Goal: Information Seeking & Learning: Find specific fact

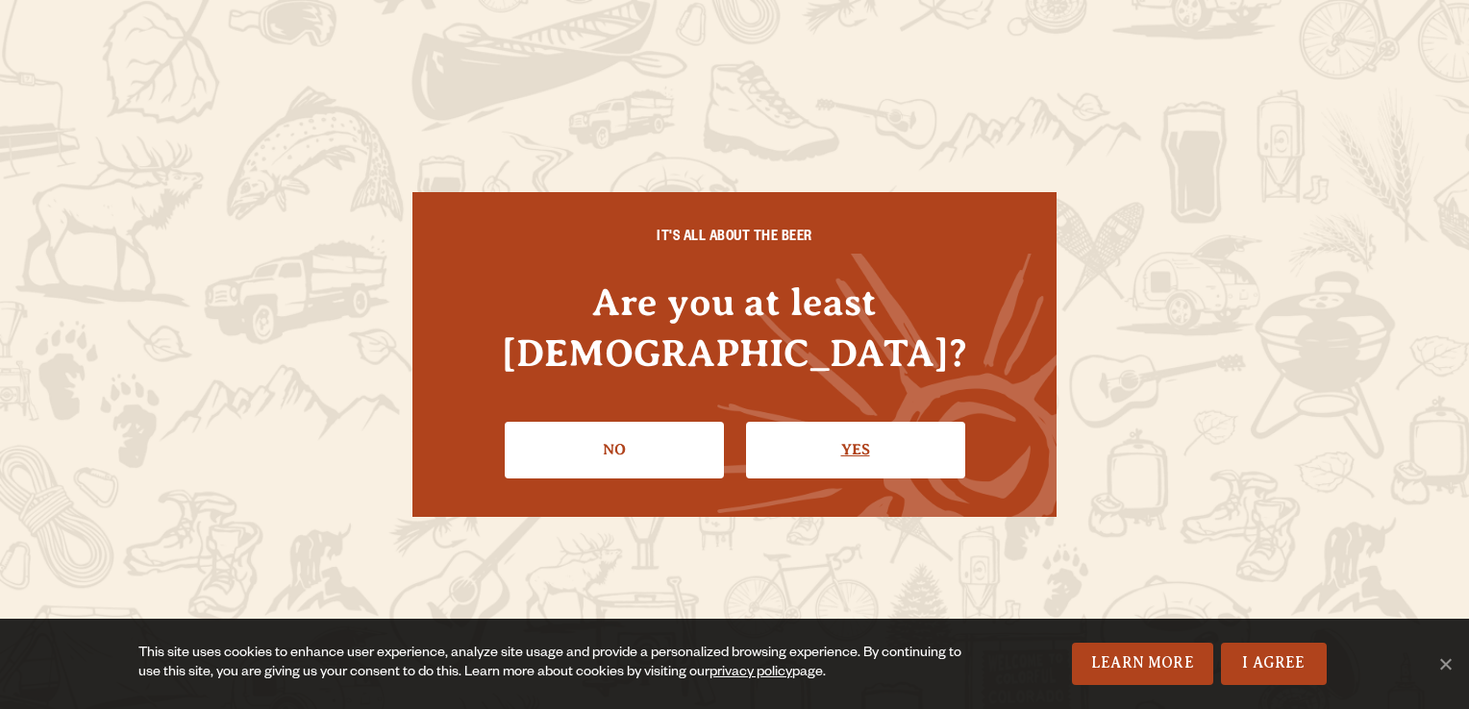
click at [854, 432] on link "Yes" at bounding box center [855, 450] width 219 height 56
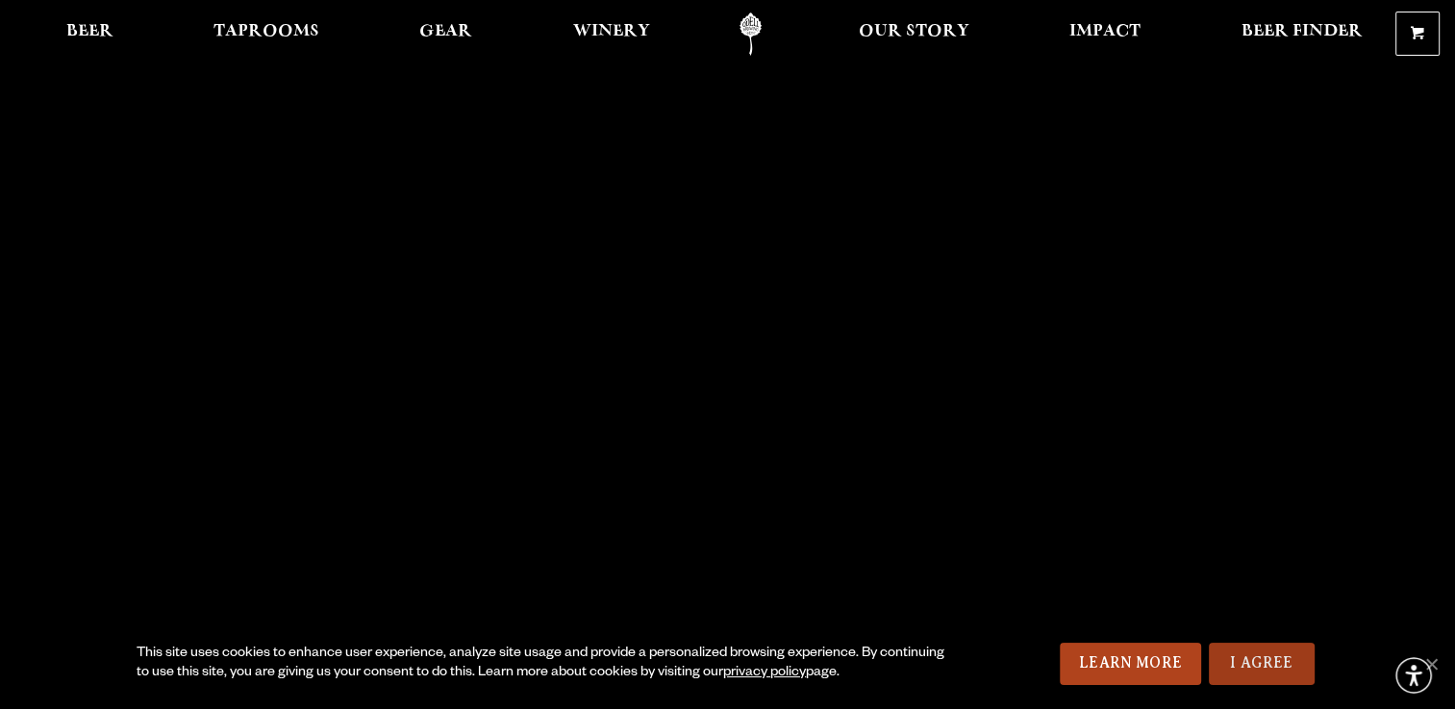
click at [1273, 654] on link "I Agree" at bounding box center [1261, 664] width 106 height 42
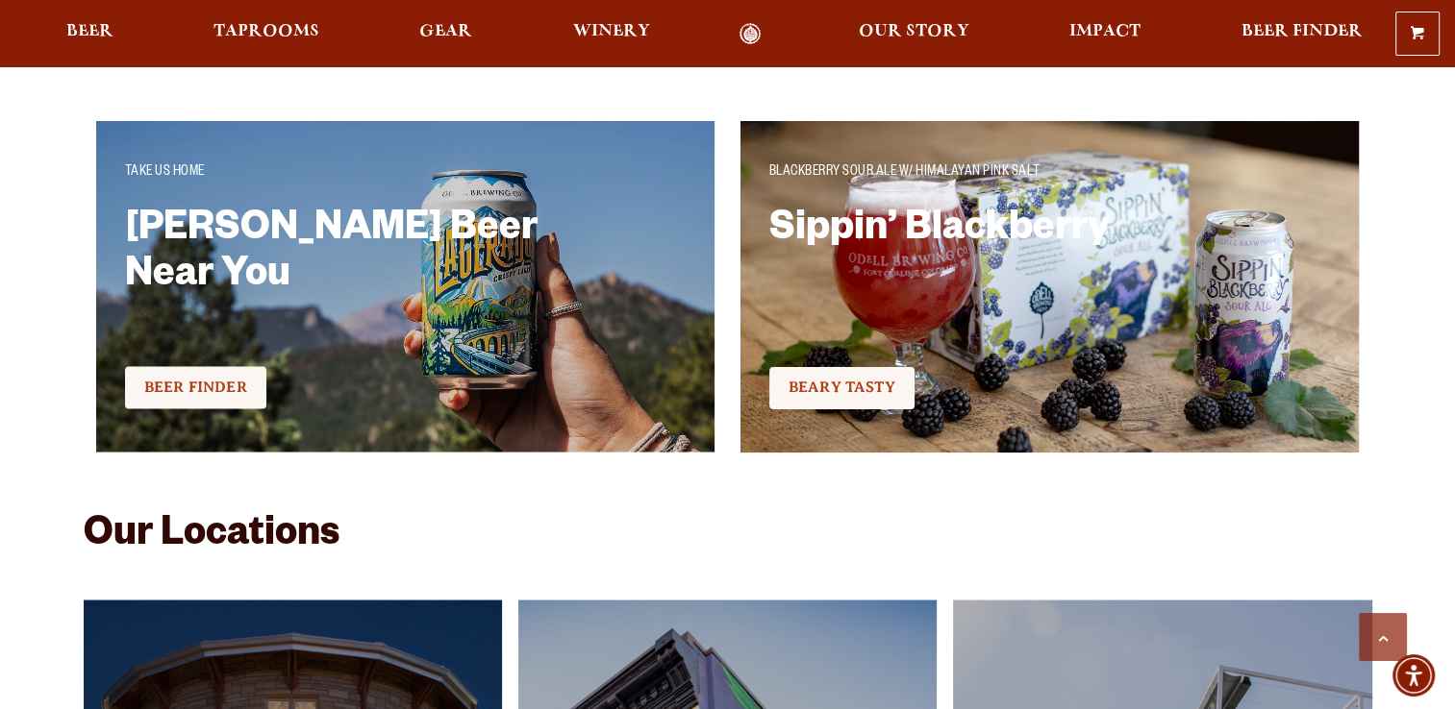
scroll to position [3674, 0]
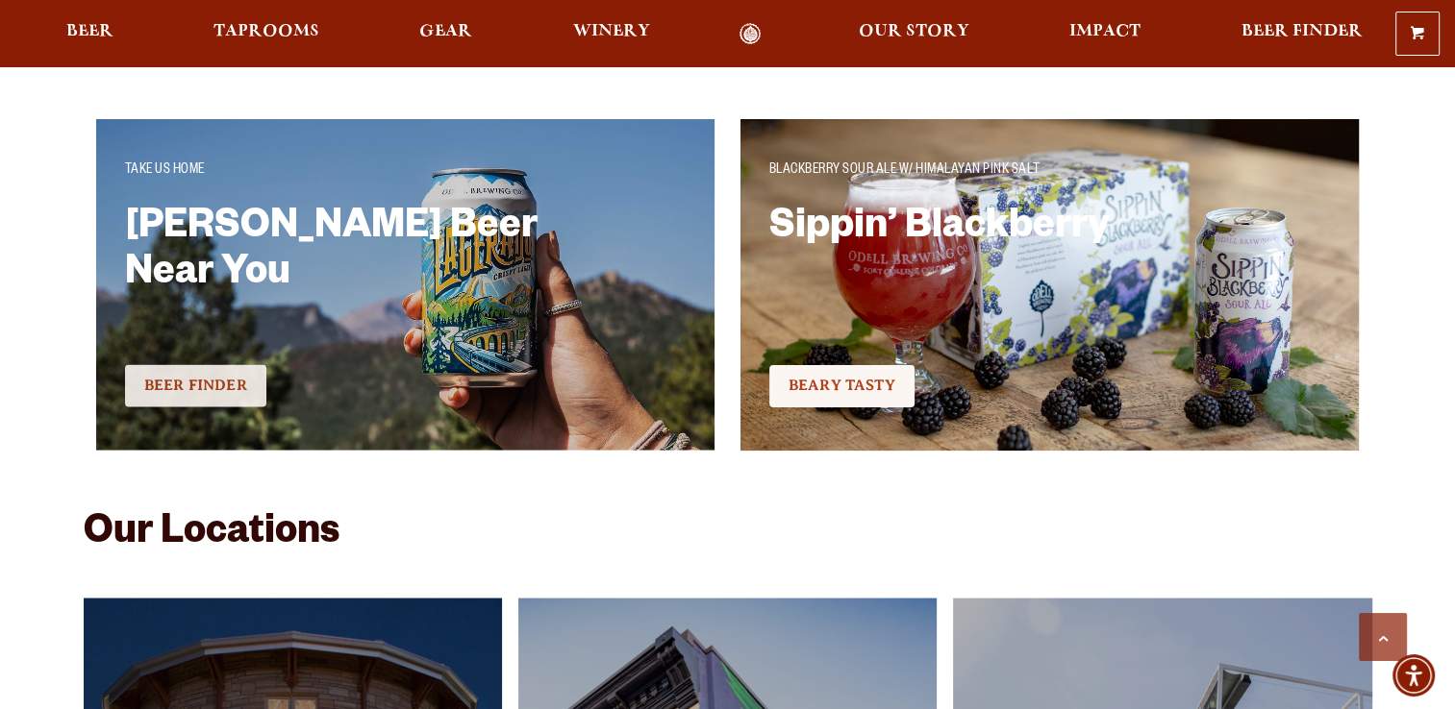
click at [216, 390] on span "BEER FINDER" at bounding box center [195, 385] width 103 height 17
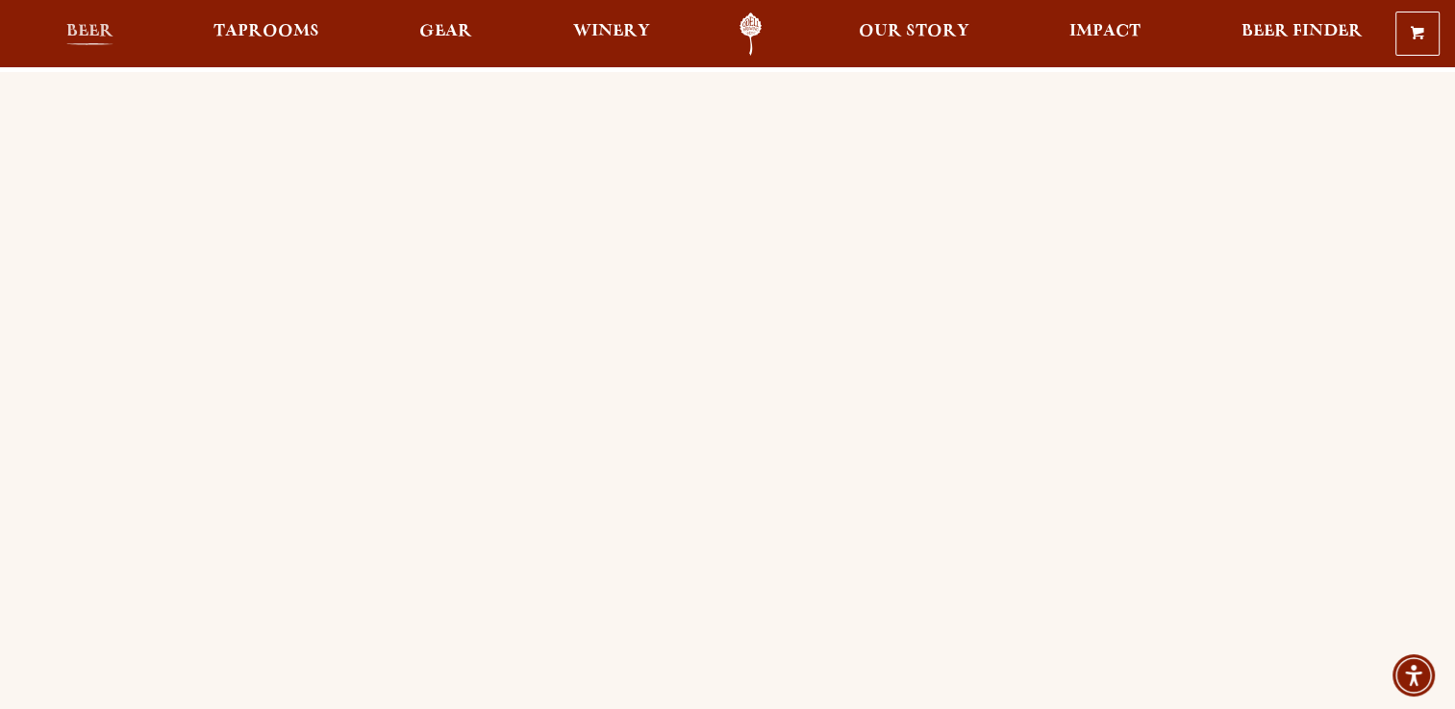
click at [112, 41] on link "Beer" at bounding box center [90, 33] width 72 height 43
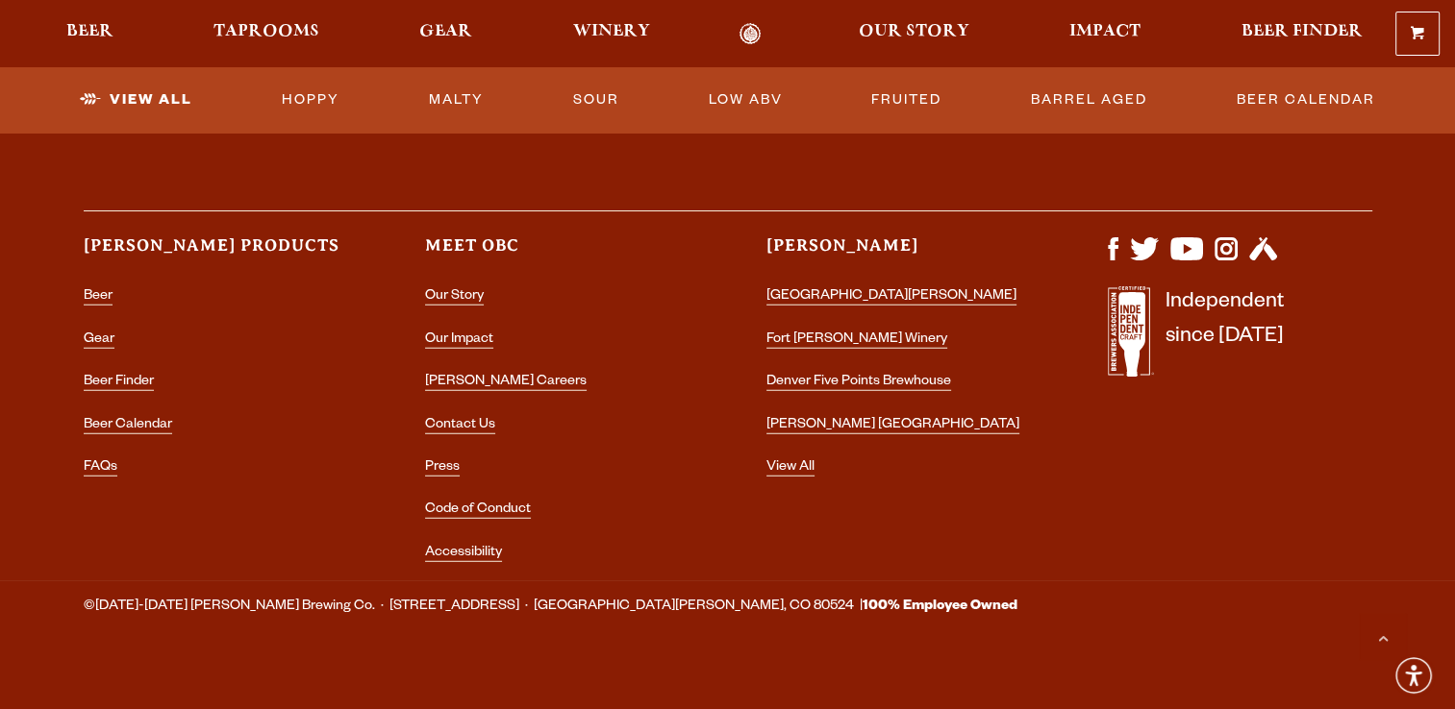
scroll to position [5012, 0]
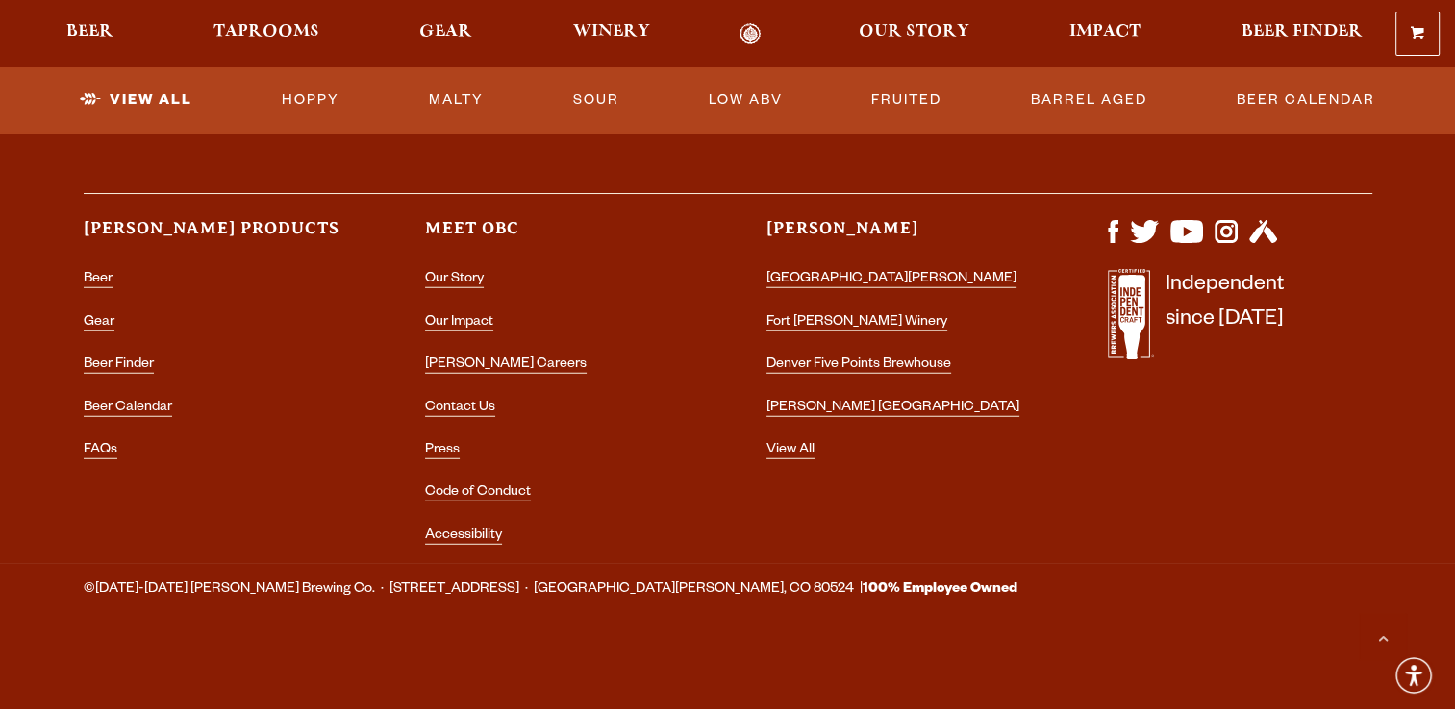
click at [1067, 494] on div "Let's stay connected! Enter your email to sign up for our newsletter! Email Add…" at bounding box center [728, 186] width 1384 height 755
click at [454, 409] on link "Contact Us" at bounding box center [460, 409] width 70 height 17
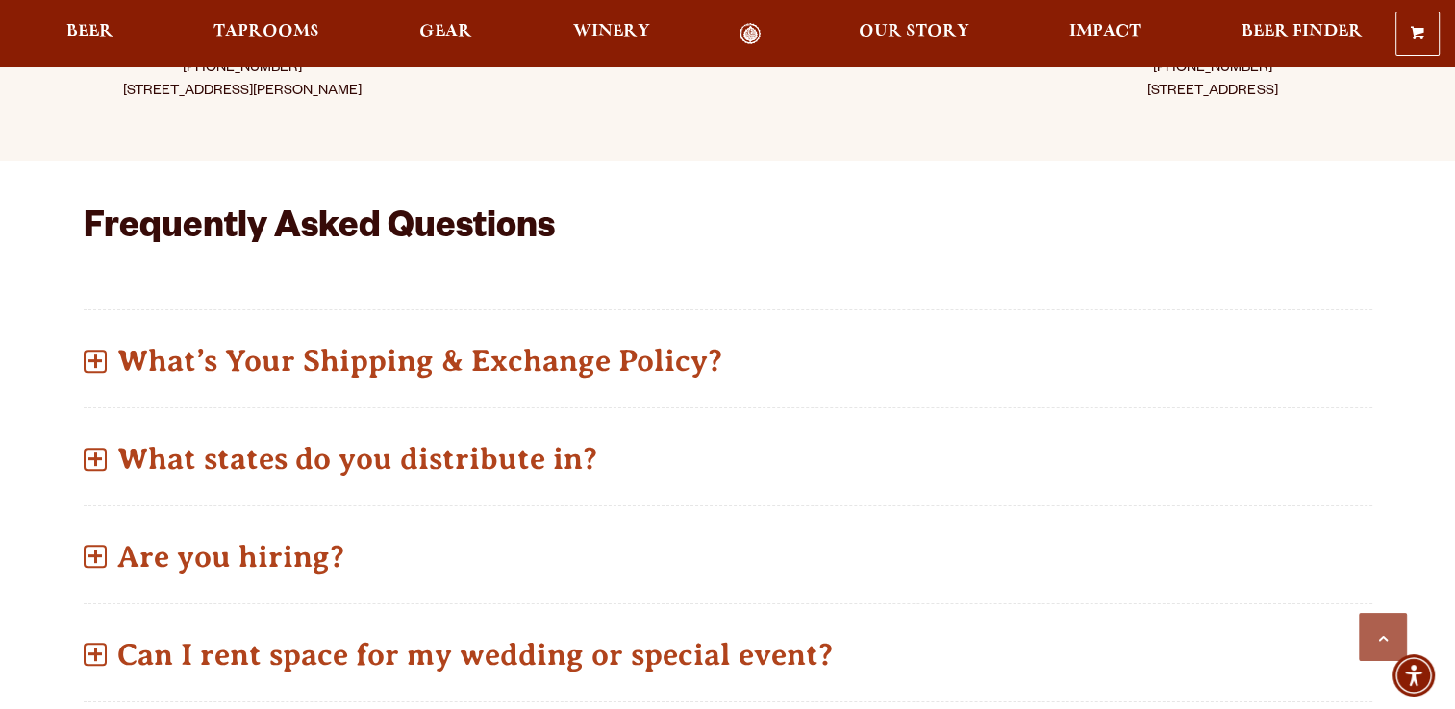
scroll to position [587, 0]
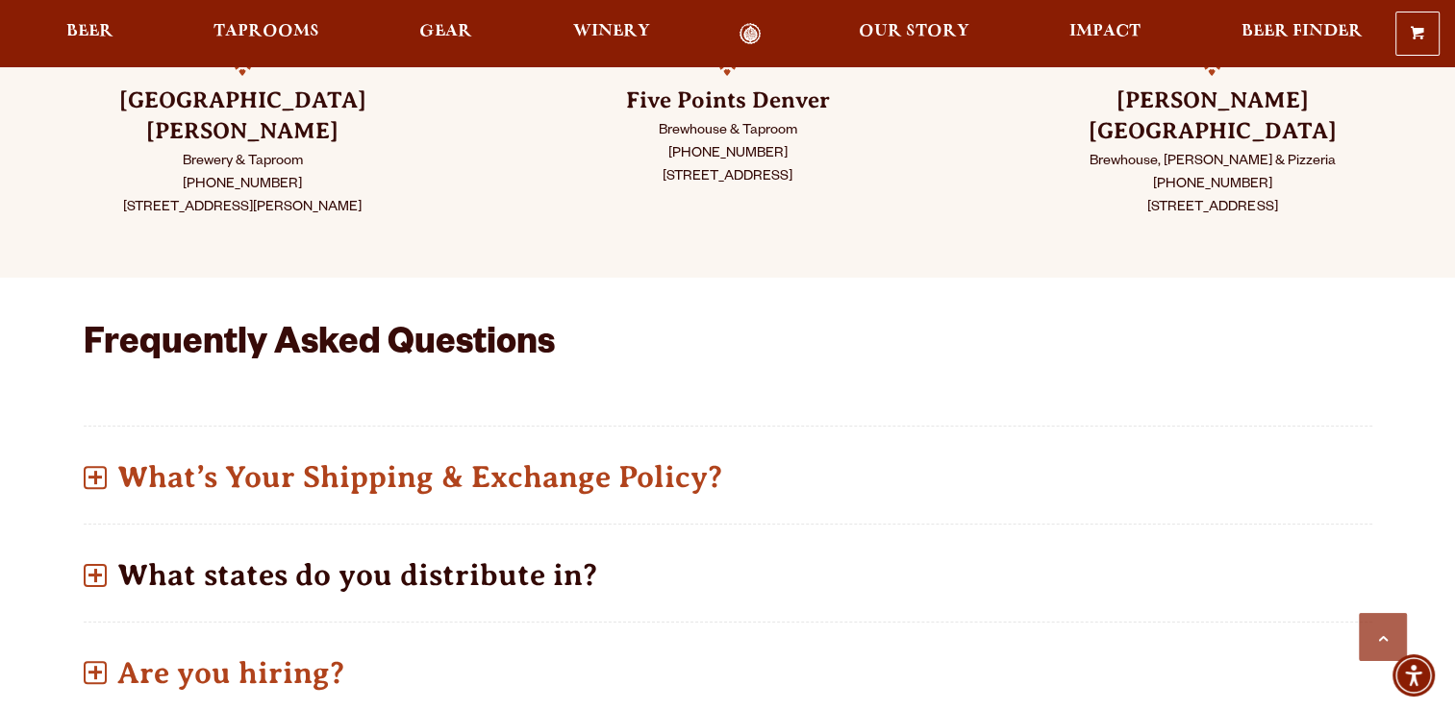
click at [543, 545] on p "What states do you distribute in?" at bounding box center [728, 575] width 1288 height 68
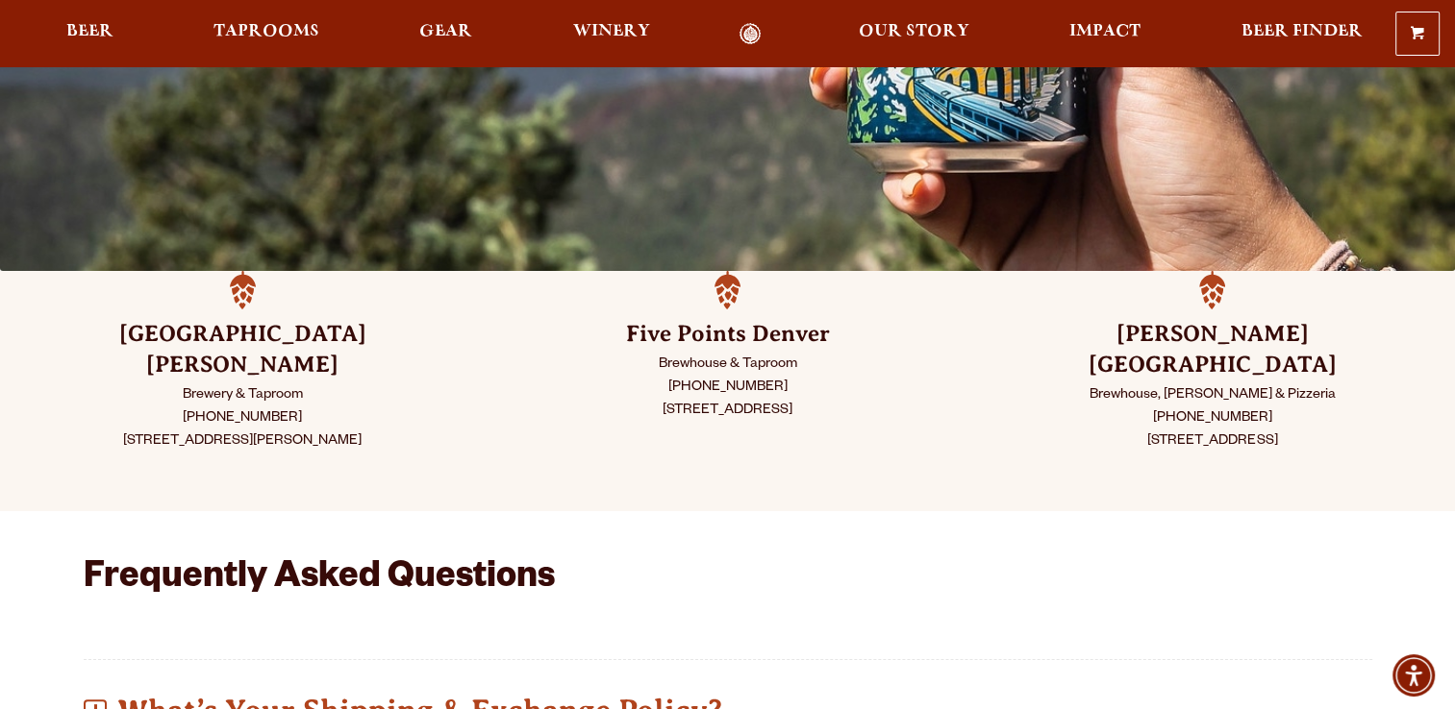
scroll to position [346, 0]
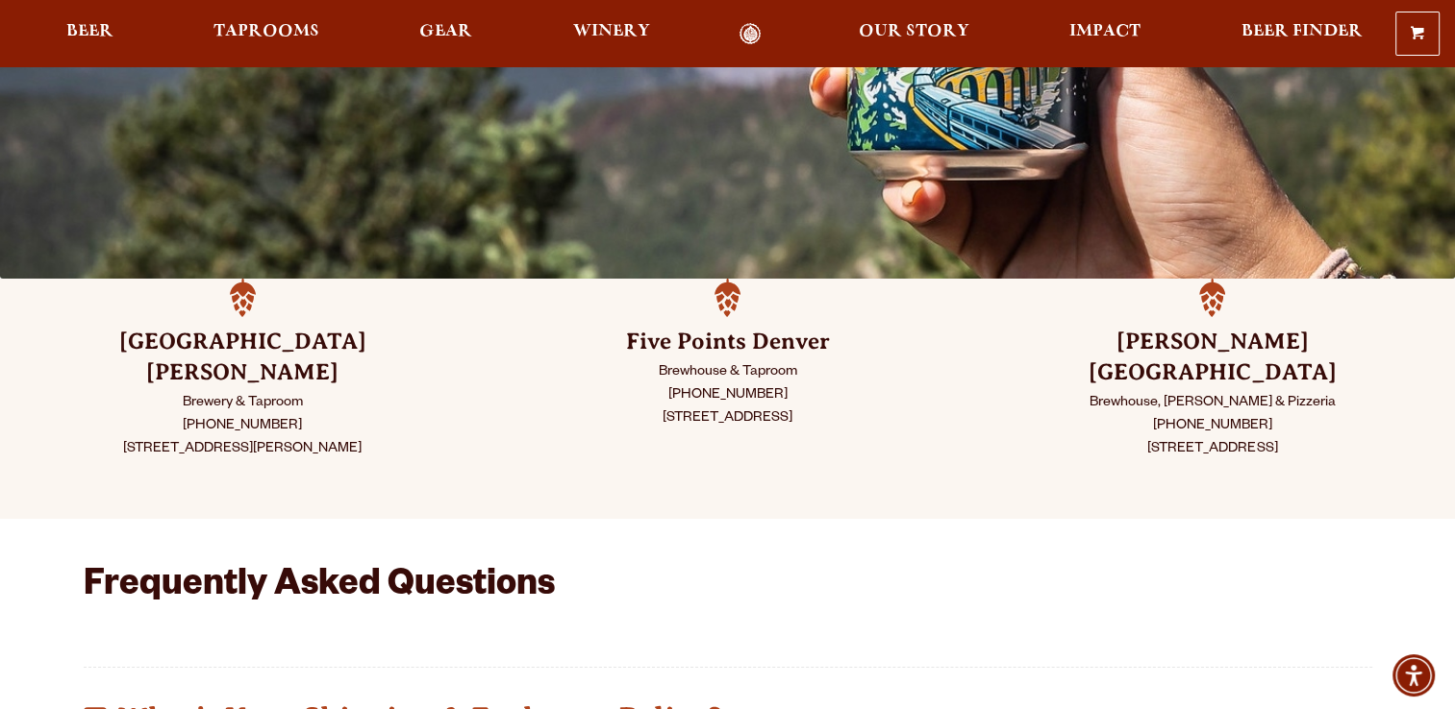
click at [913, 417] on p "Brewhouse & Taproom (720) 795-7862 2945 Larimer St. Denver, CO 80205" at bounding box center [727, 395] width 388 height 69
click at [629, 437] on div "Five Points Denver Brewhouse & Taproom (720) 795-7862 2945 Larimer St. Denver, …" at bounding box center [727, 383] width 388 height 113
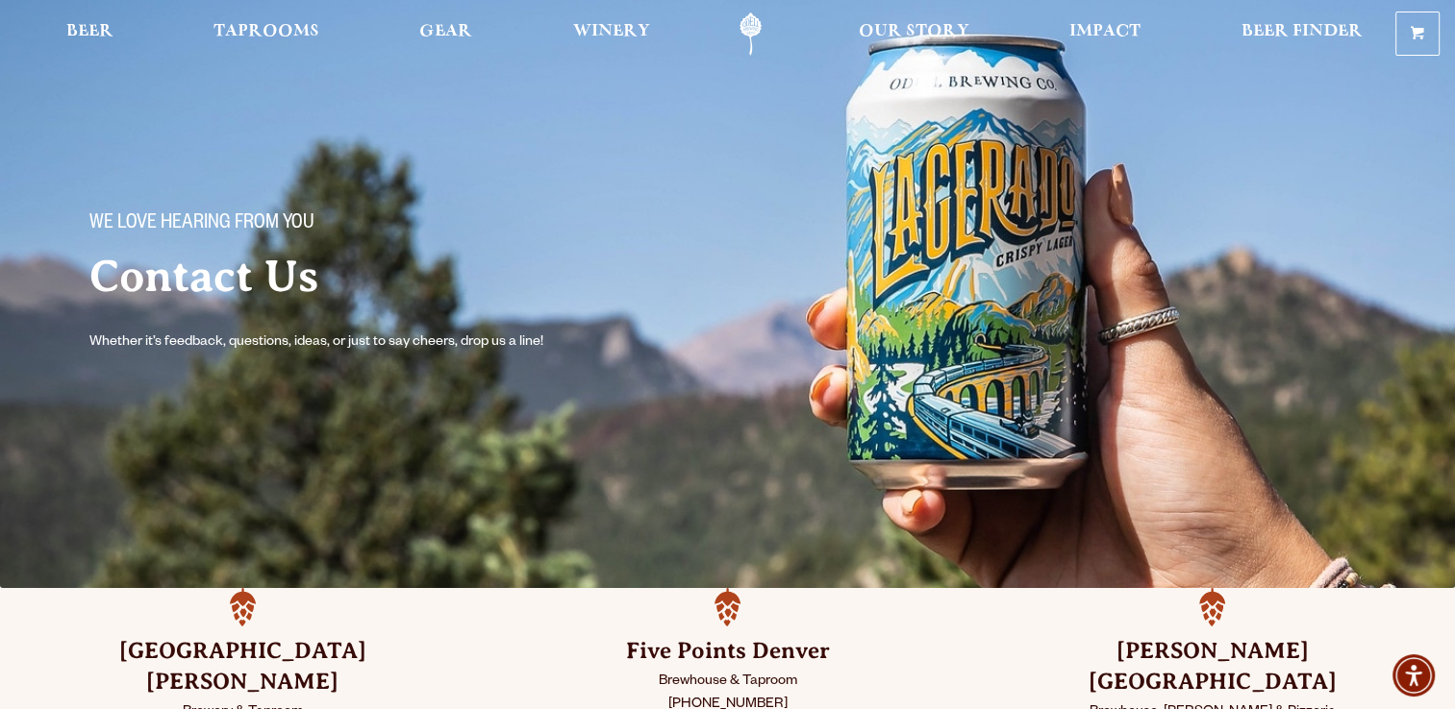
scroll to position [0, 0]
